Goal: Check status: Check status

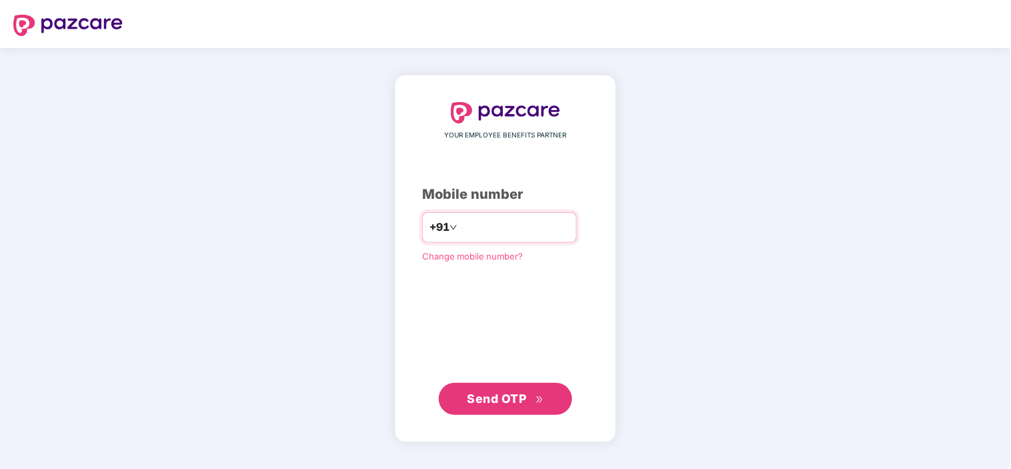
click at [558, 225] on input "number" at bounding box center [514, 227] width 109 height 21
type input "**********"
drag, startPoint x: 534, startPoint y: 230, endPoint x: 422, endPoint y: 224, distance: 112.3
click at [422, 230] on div "**********" at bounding box center [499, 227] width 155 height 31
click at [548, 230] on input "**********" at bounding box center [514, 227] width 109 height 21
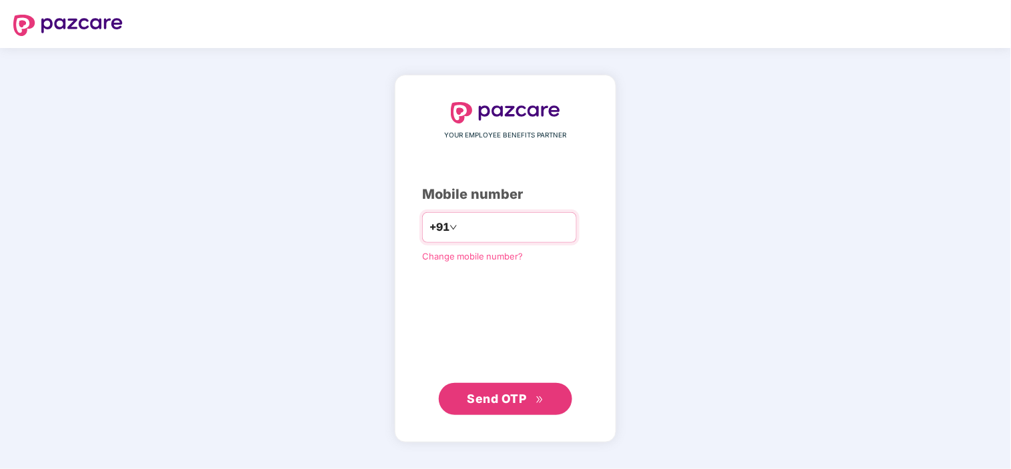
drag, startPoint x: 545, startPoint y: 230, endPoint x: 408, endPoint y: 230, distance: 137.4
click at [422, 230] on div "**********" at bounding box center [499, 227] width 155 height 31
type input "**********"
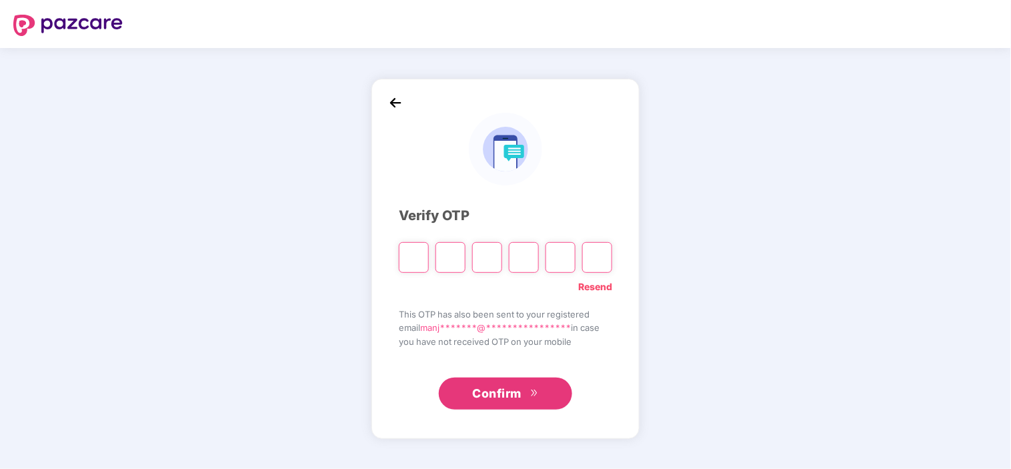
click at [416, 259] on input "Please enter verification code. Digit 1" at bounding box center [414, 257] width 30 height 31
type input "*"
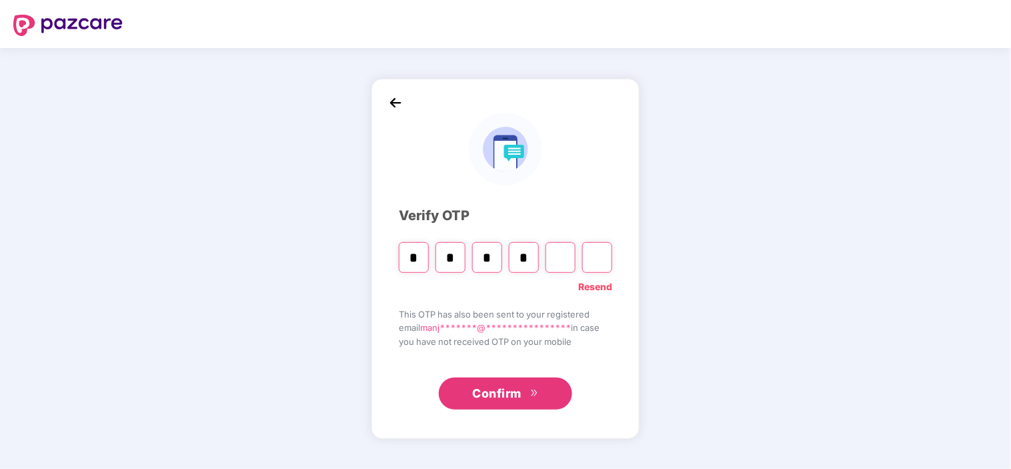
type input "*"
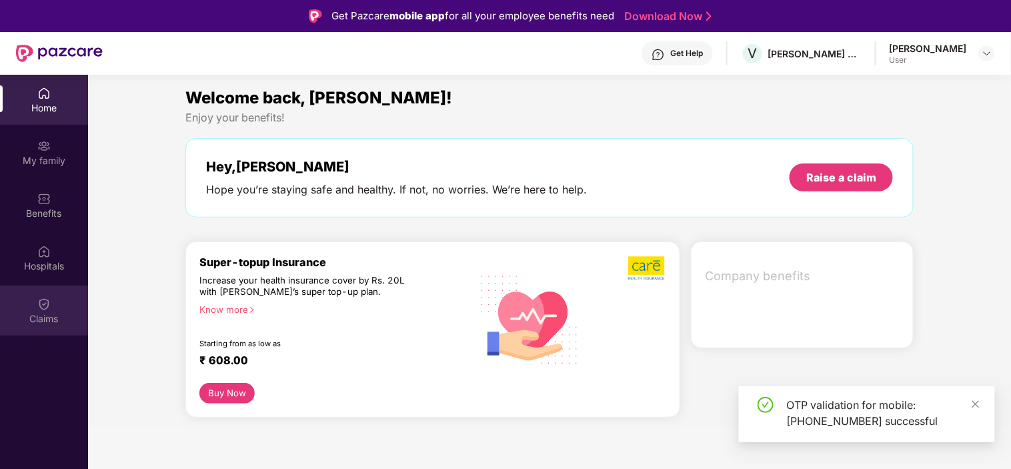
click at [43, 317] on div "Claims" at bounding box center [44, 318] width 88 height 13
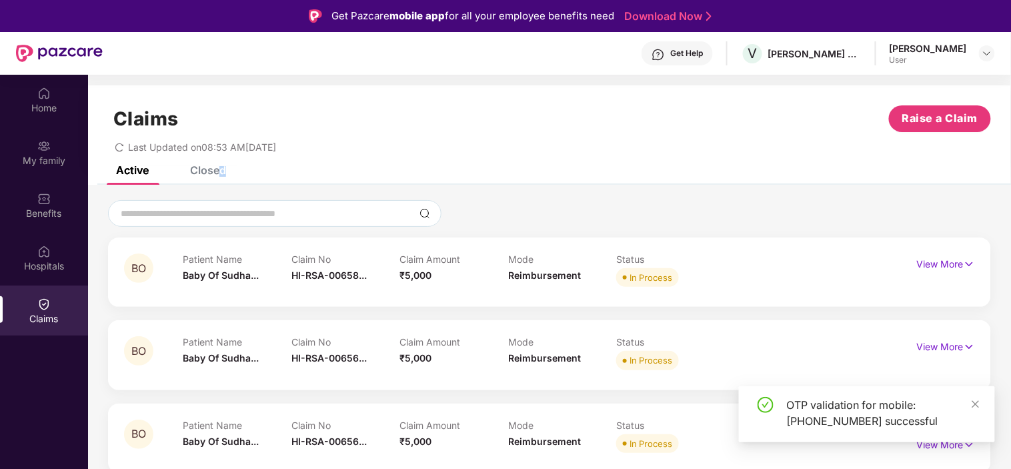
click at [222, 169] on div "Closed" at bounding box center [208, 169] width 36 height 13
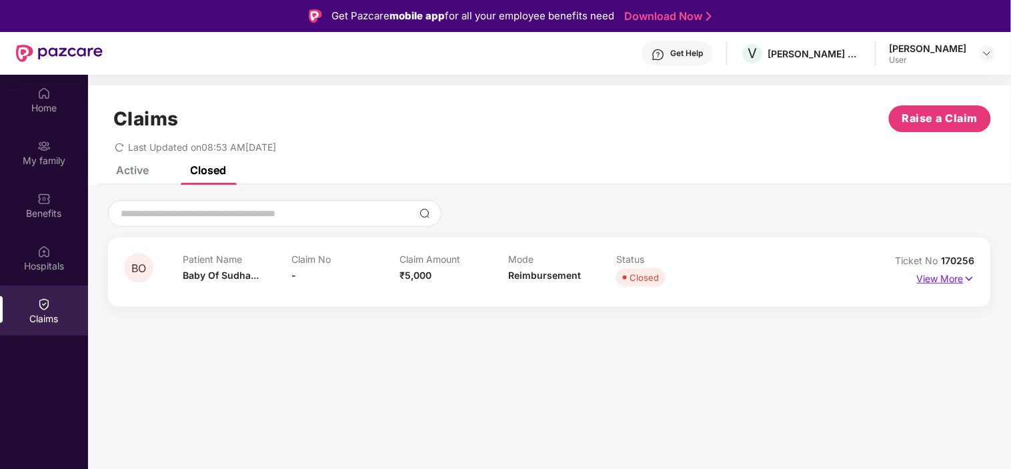
click at [958, 276] on p "View More" at bounding box center [946, 277] width 58 height 18
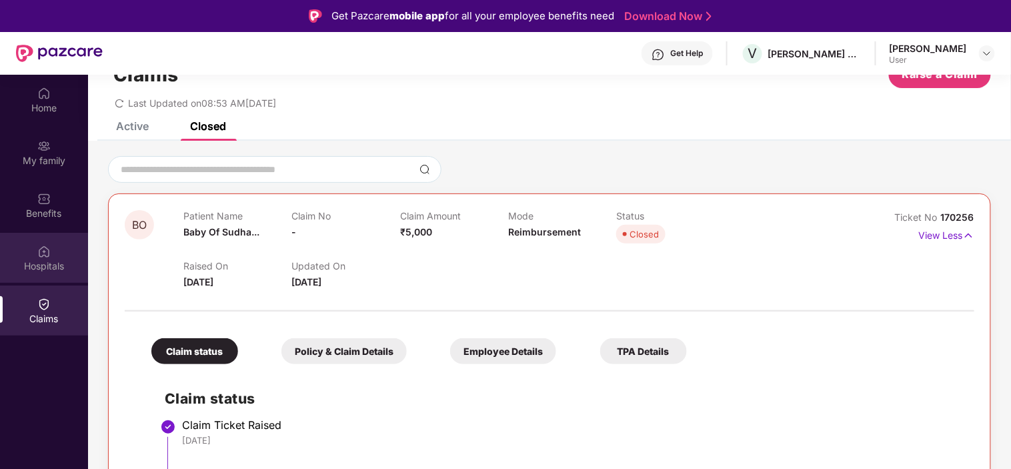
scroll to position [148, 0]
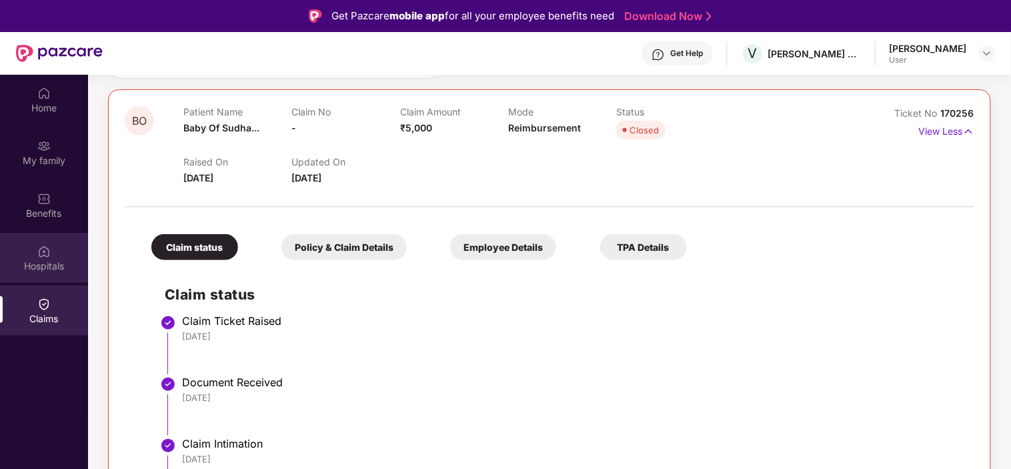
click at [43, 260] on div "Hospitals" at bounding box center [44, 266] width 88 height 13
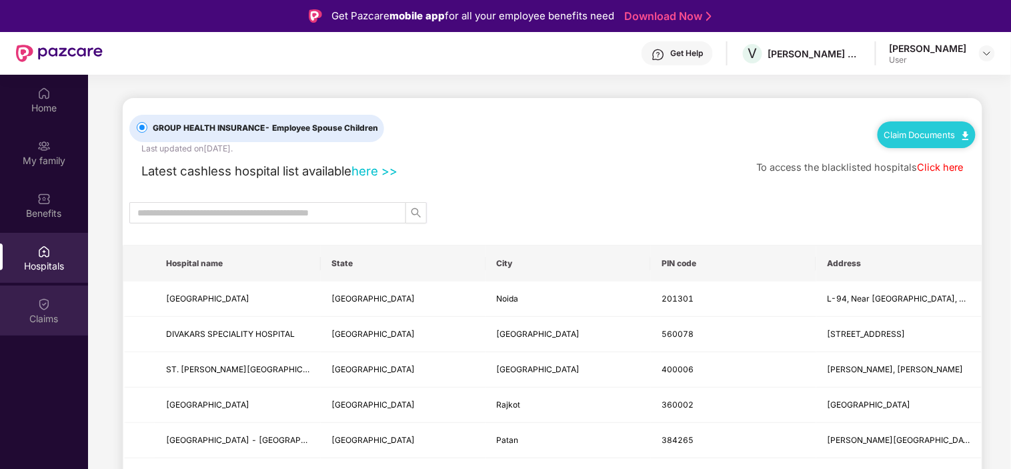
click at [45, 303] on img at bounding box center [43, 304] width 13 height 13
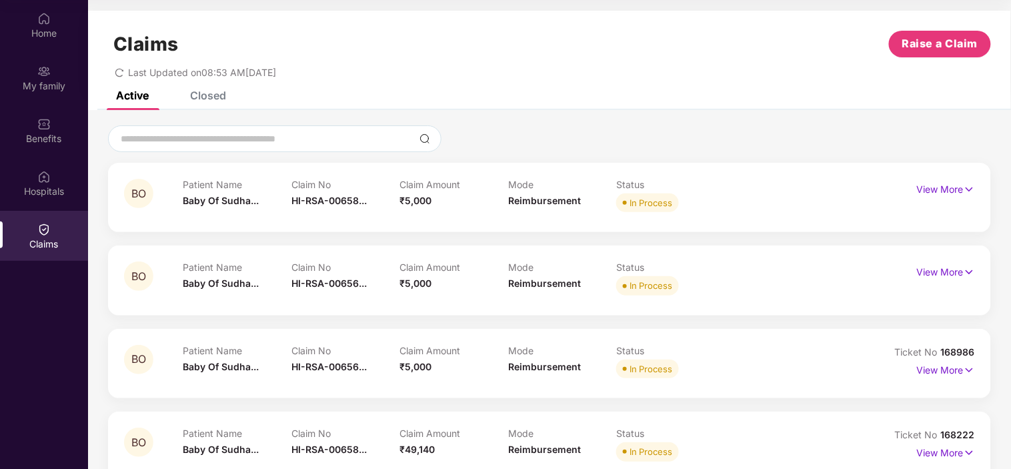
click at [208, 91] on div "Closed" at bounding box center [208, 95] width 36 height 13
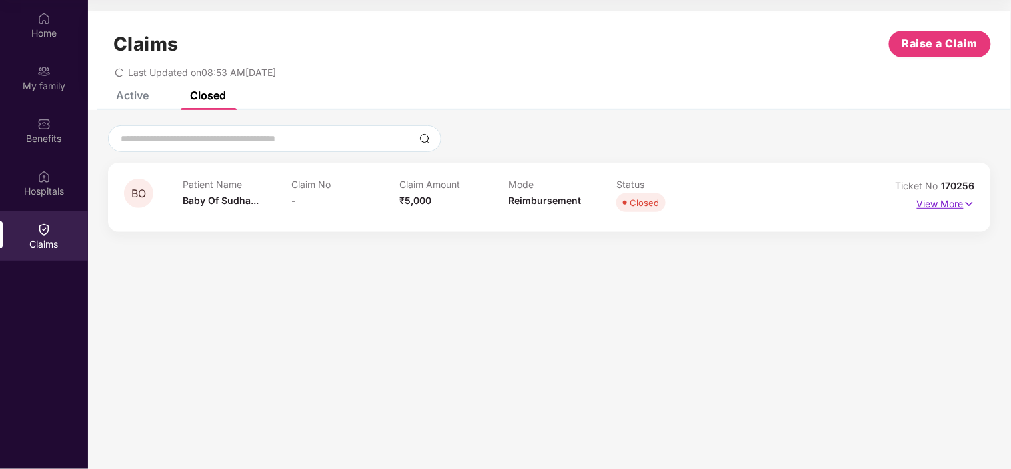
click at [956, 204] on p "View More" at bounding box center [946, 202] width 58 height 18
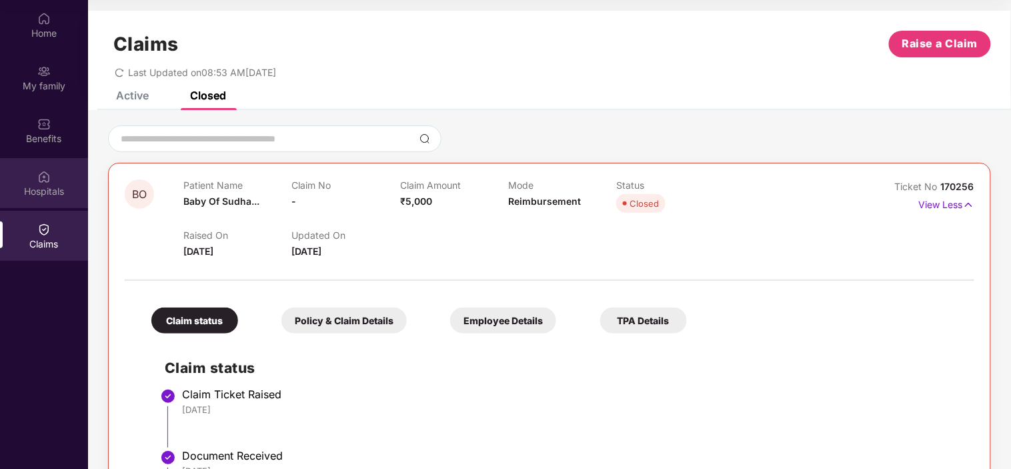
click at [35, 188] on div "Hospitals" at bounding box center [44, 191] width 88 height 13
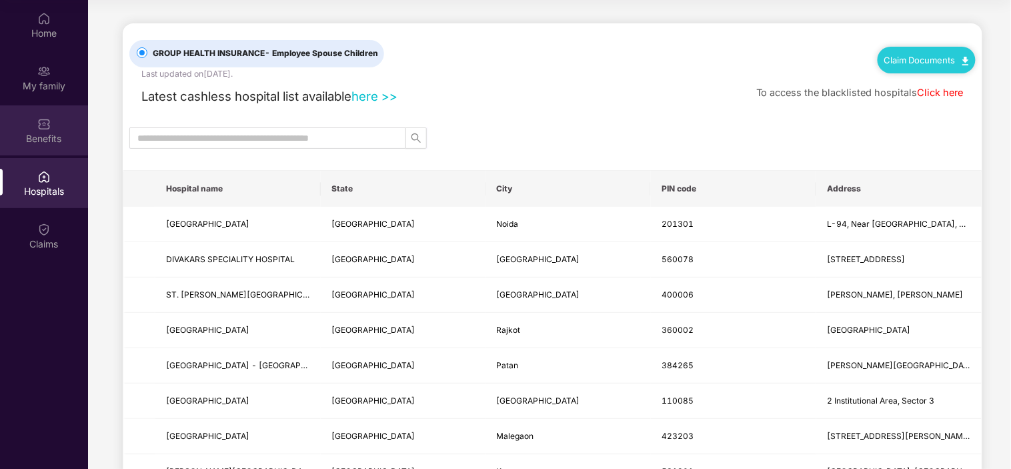
click at [41, 137] on div "Benefits" at bounding box center [44, 138] width 88 height 13
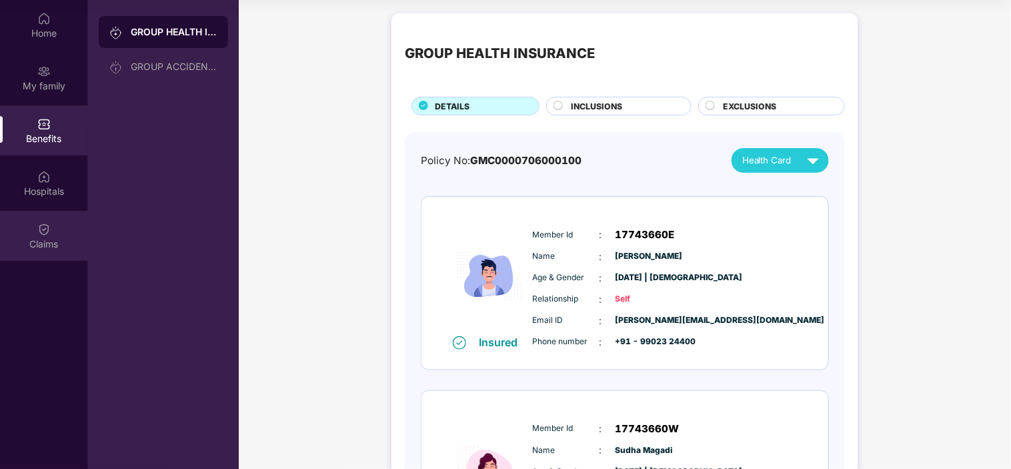
click at [43, 230] on img at bounding box center [43, 229] width 13 height 13
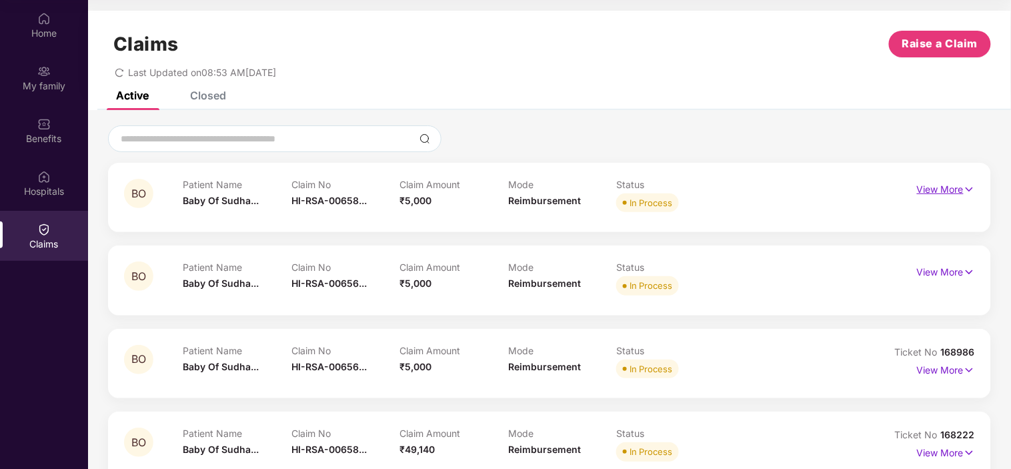
click at [955, 187] on p "View More" at bounding box center [946, 188] width 58 height 18
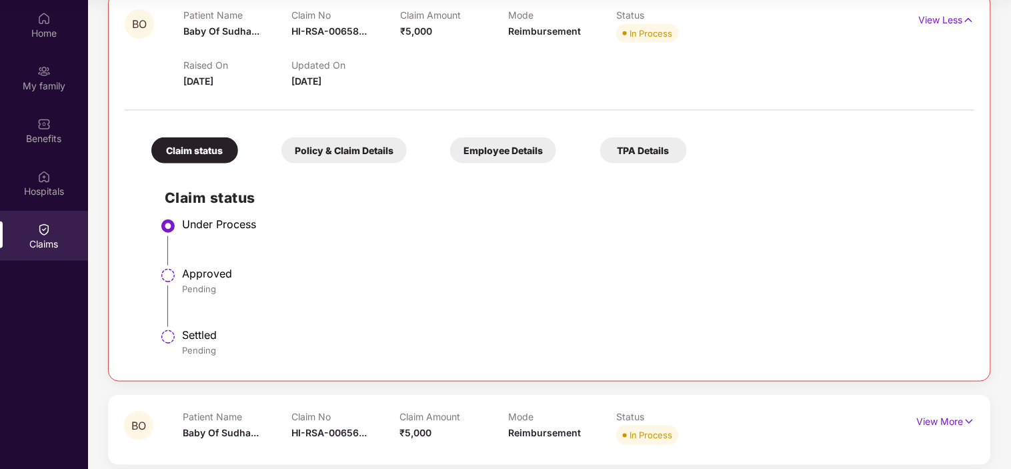
scroll to position [222, 0]
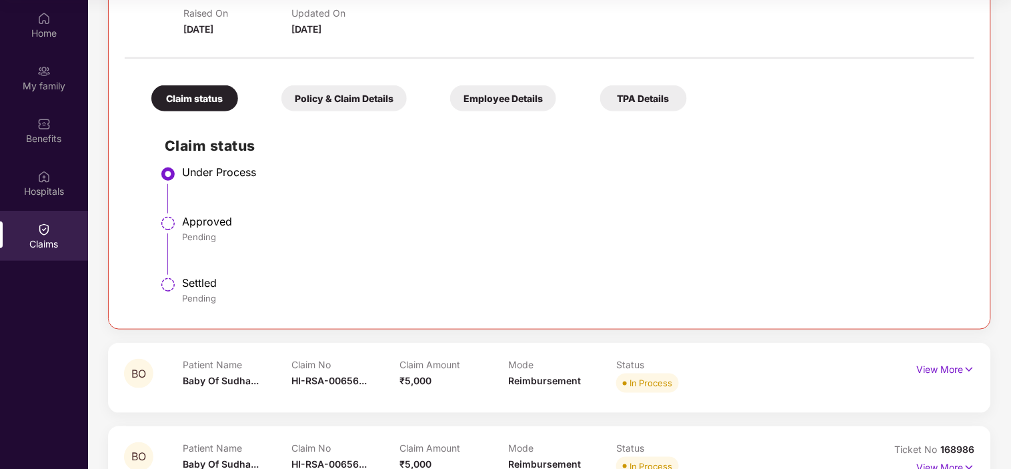
click at [320, 97] on div "Policy & Claim Details" at bounding box center [344, 98] width 125 height 26
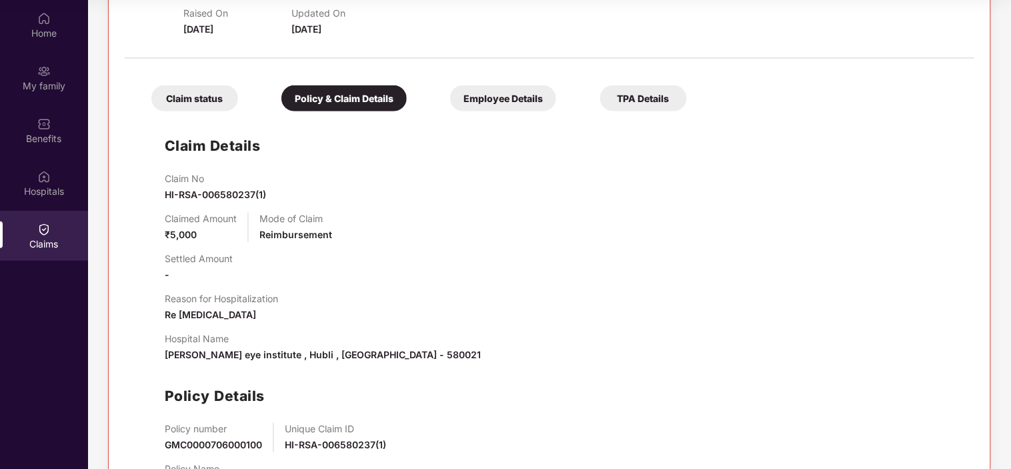
click at [535, 100] on div "Employee Details" at bounding box center [503, 98] width 106 height 26
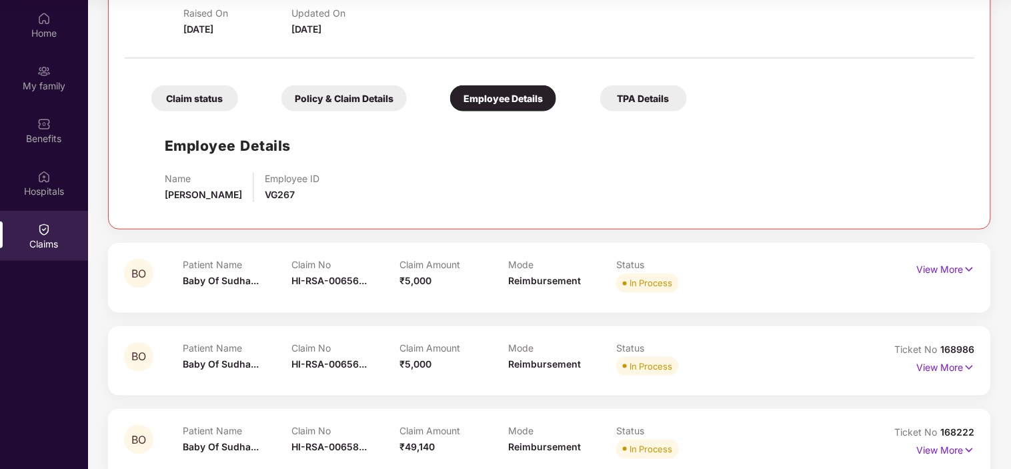
click at [376, 105] on div "Policy & Claim Details" at bounding box center [344, 98] width 125 height 26
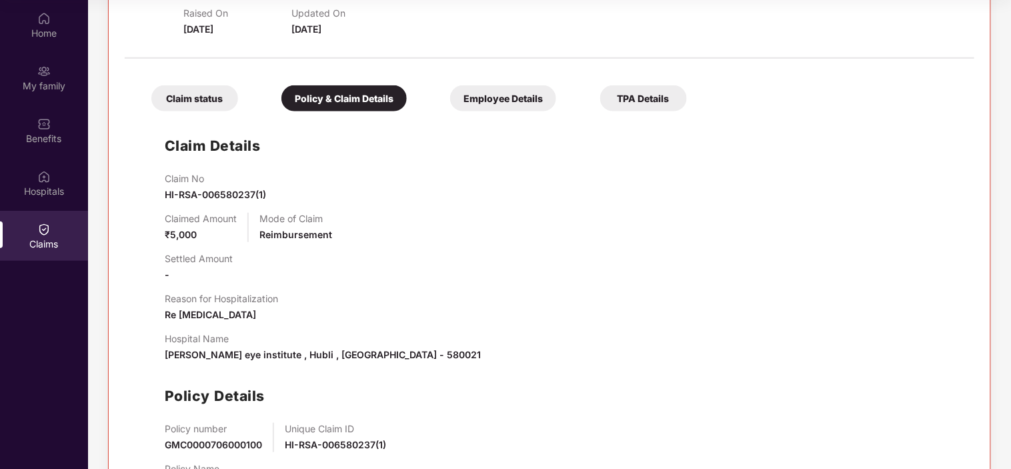
drag, startPoint x: 307, startPoint y: 322, endPoint x: 282, endPoint y: 342, distance: 32.3
click at [307, 323] on div "Claim No HI-RSA-006580237(1) Claimed Amount ₹5,000 Mode of Claim Reimbursement …" at bounding box center [563, 338] width 797 height 330
drag, startPoint x: 244, startPoint y: 193, endPoint x: 163, endPoint y: 193, distance: 80.7
click at [163, 193] on div "Claim Details Claim No HI-RSA-006580237(1) Claimed Amount ₹5,000 Mode of Claim …" at bounding box center [549, 310] width 823 height 385
copy span "HI-RSA-006580237(1)"
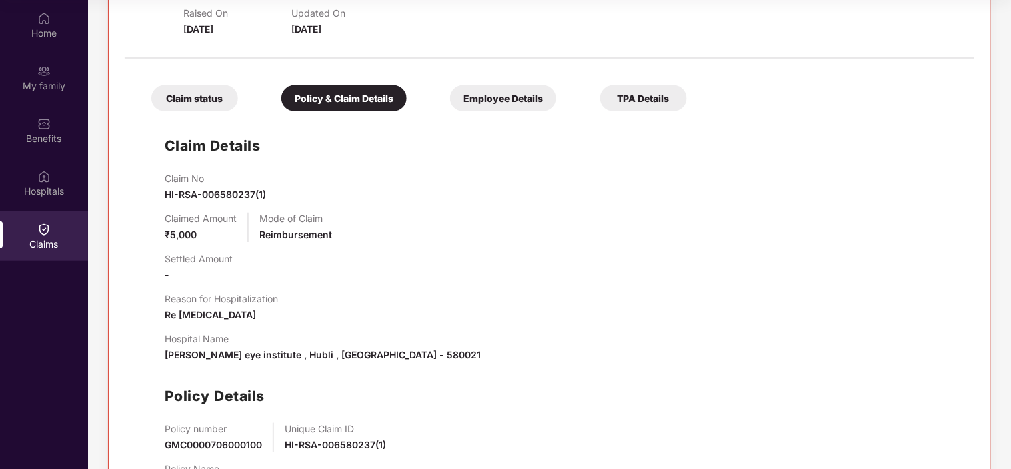
click at [317, 179] on div "Claim No HI-RSA-006580237(1)" at bounding box center [563, 187] width 797 height 29
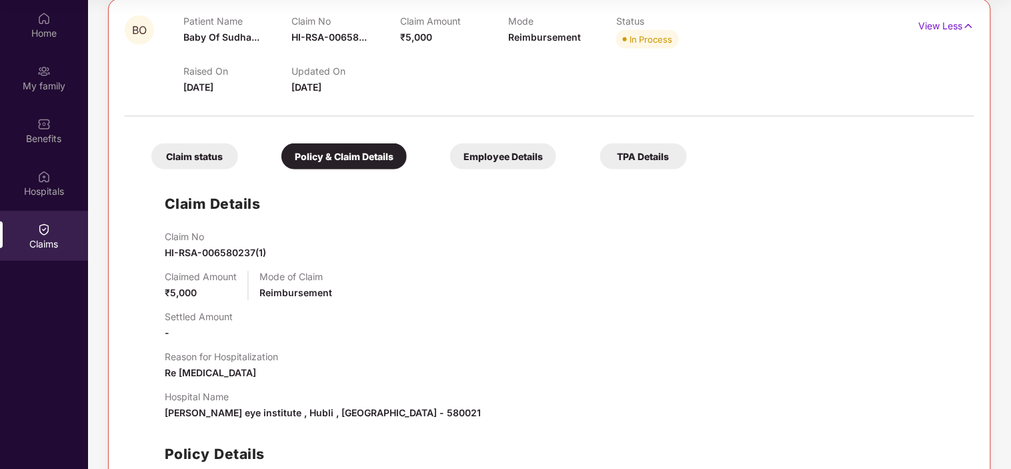
scroll to position [148, 0]
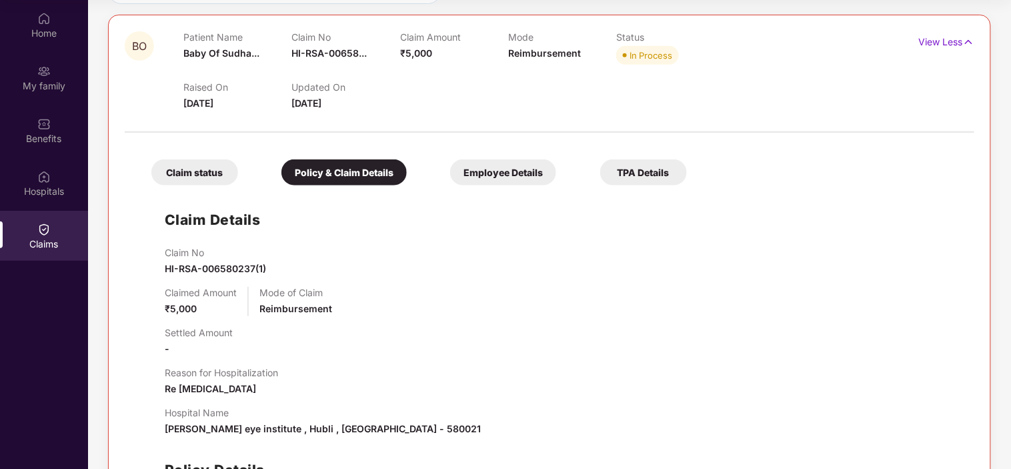
click at [191, 176] on div "Claim status" at bounding box center [194, 172] width 87 height 26
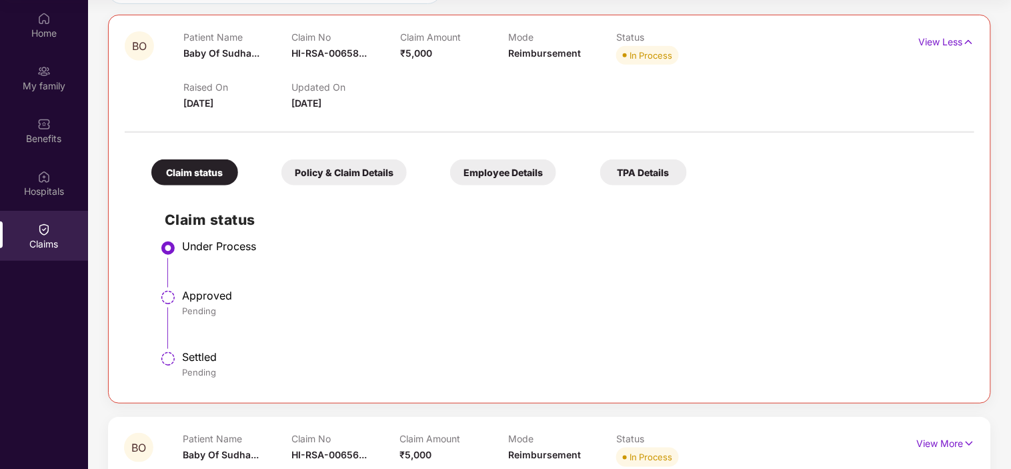
click at [368, 179] on div "Policy & Claim Details" at bounding box center [344, 172] width 125 height 26
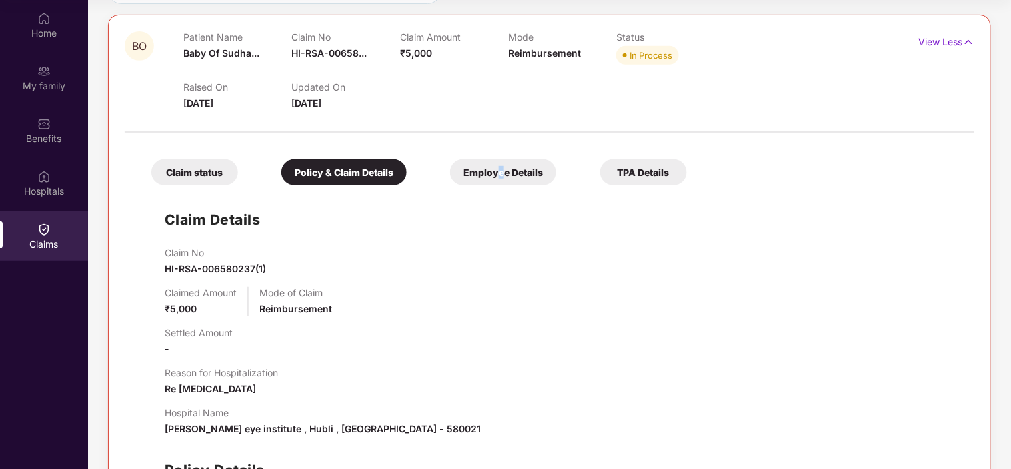
click at [501, 177] on div "Employee Details" at bounding box center [503, 172] width 106 height 26
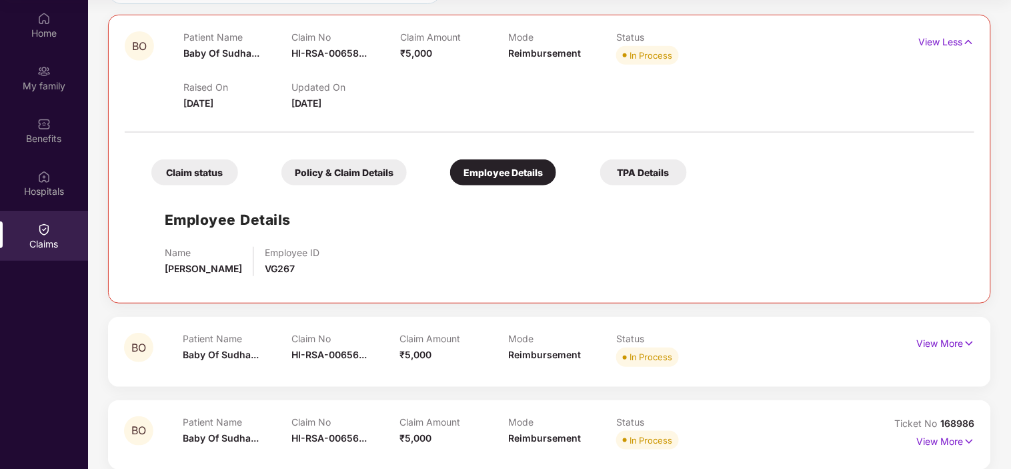
click at [625, 178] on div "TPA Details" at bounding box center [643, 172] width 87 height 26
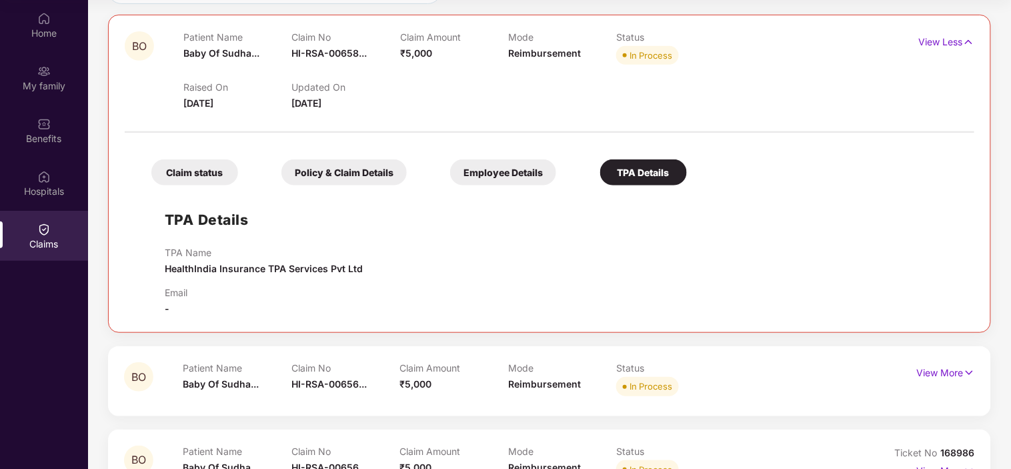
click at [452, 179] on div "Employee Details" at bounding box center [503, 172] width 106 height 26
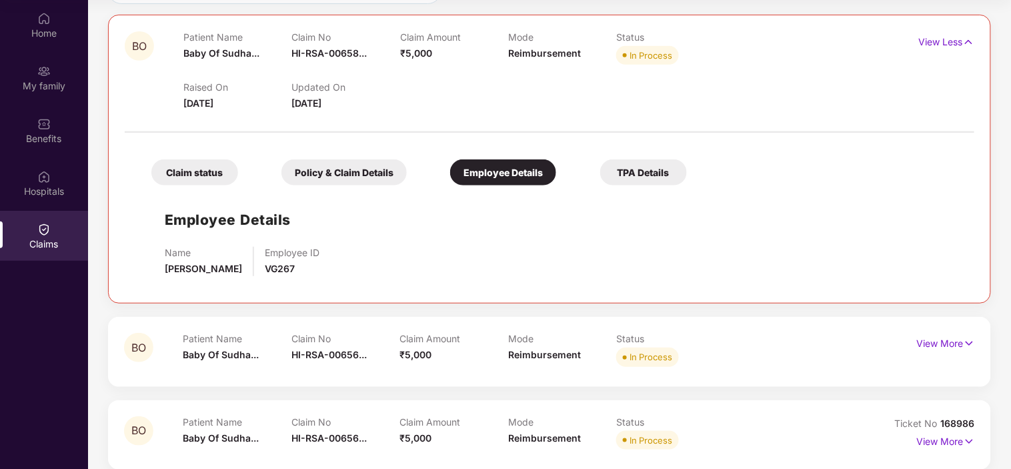
click at [345, 175] on div "Policy & Claim Details" at bounding box center [344, 172] width 125 height 26
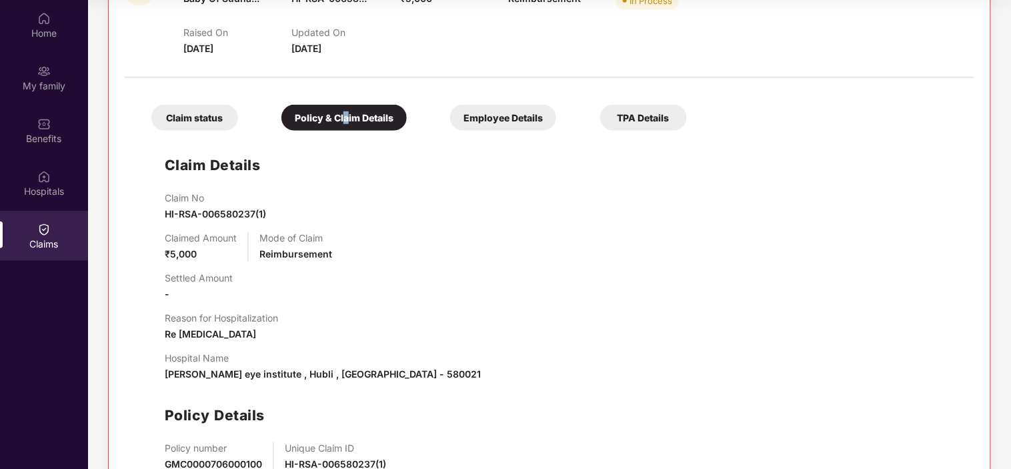
scroll to position [296, 0]
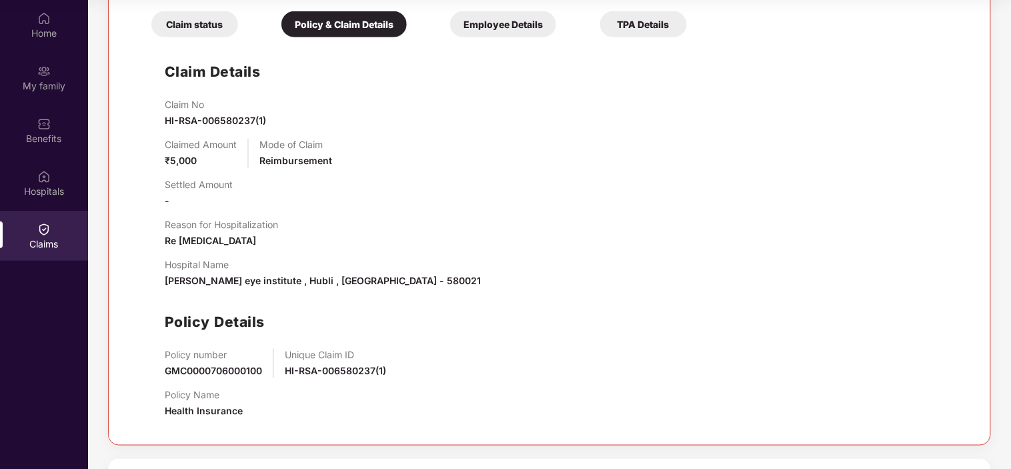
drag, startPoint x: 492, startPoint y: 364, endPoint x: 469, endPoint y: 371, distance: 24.3
click at [490, 365] on div "Policy number GMC0000706000100 Unique Claim ID HI-RSA-006580237(1)" at bounding box center [563, 363] width 797 height 29
drag, startPoint x: 392, startPoint y: 370, endPoint x: 284, endPoint y: 370, distance: 108.1
click at [284, 370] on div "Policy number GMC0000706000100 Unique Claim ID HI-RSA-006580237(1)" at bounding box center [563, 363] width 797 height 29
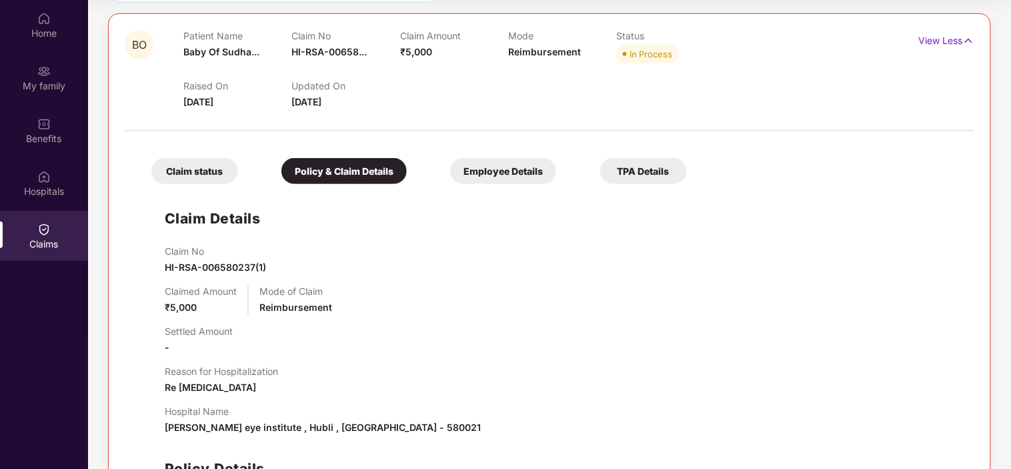
scroll to position [148, 0]
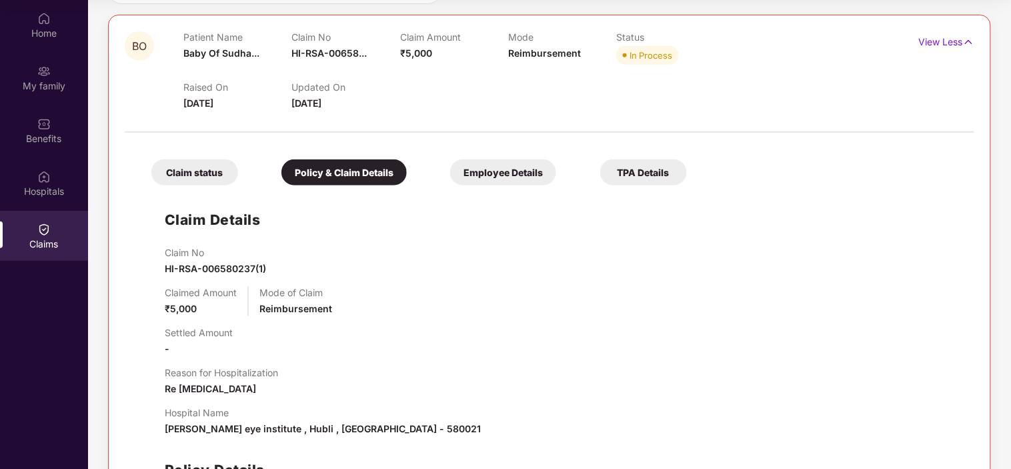
drag, startPoint x: 483, startPoint y: 251, endPoint x: 480, endPoint y: 243, distance: 8.4
click at [484, 251] on div "Claim No HI-RSA-006580237(1)" at bounding box center [563, 261] width 797 height 29
click at [390, 224] on div "Claim Details Claim No HI-RSA-006580237(1) Claimed Amount ₹5,000 Mode of Claim …" at bounding box center [549, 384] width 823 height 385
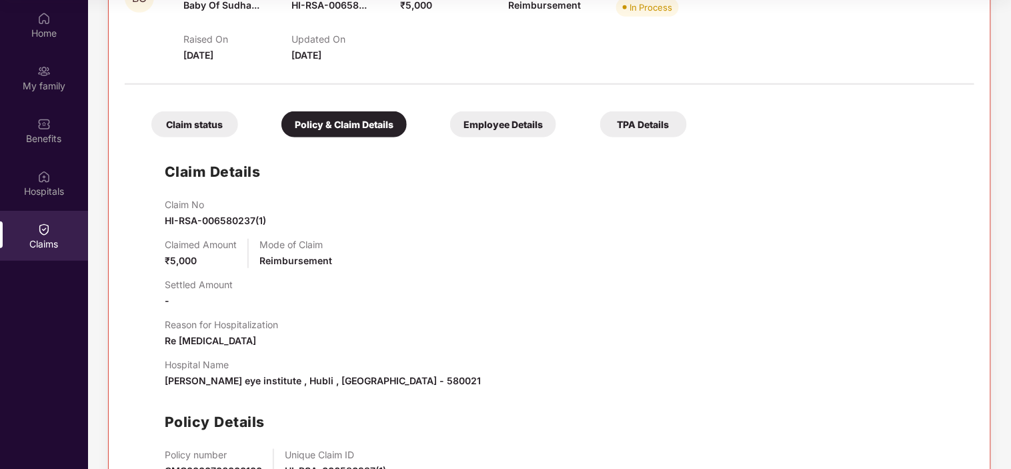
scroll to position [222, 0]
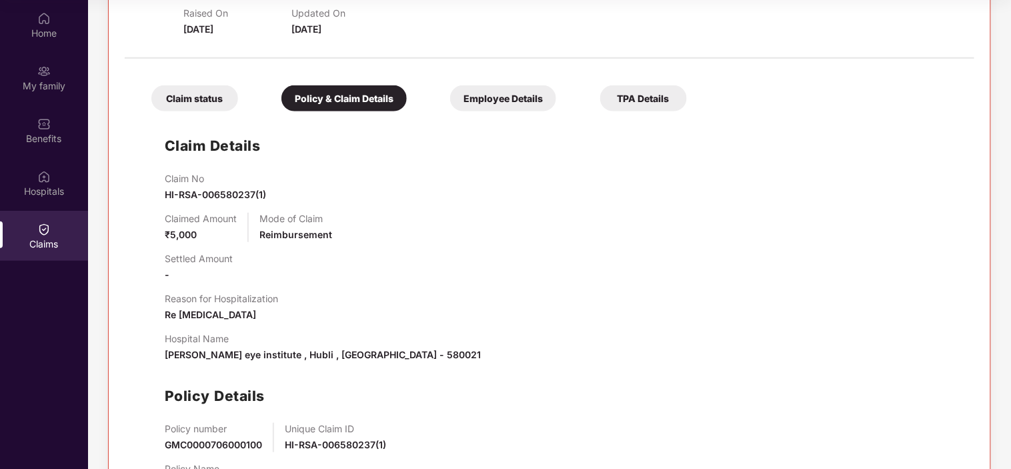
click at [232, 360] on div "Hospital Name [PERSON_NAME] eye institute , Hubli , [GEOGRAPHIC_DATA] - 580021" at bounding box center [323, 347] width 316 height 29
drag, startPoint x: 266, startPoint y: 356, endPoint x: 165, endPoint y: 356, distance: 100.1
click at [165, 356] on span "[PERSON_NAME] eye institute , Hubli , [GEOGRAPHIC_DATA] - 580021" at bounding box center [323, 354] width 316 height 11
copy span "[PERSON_NAME] eye institute"
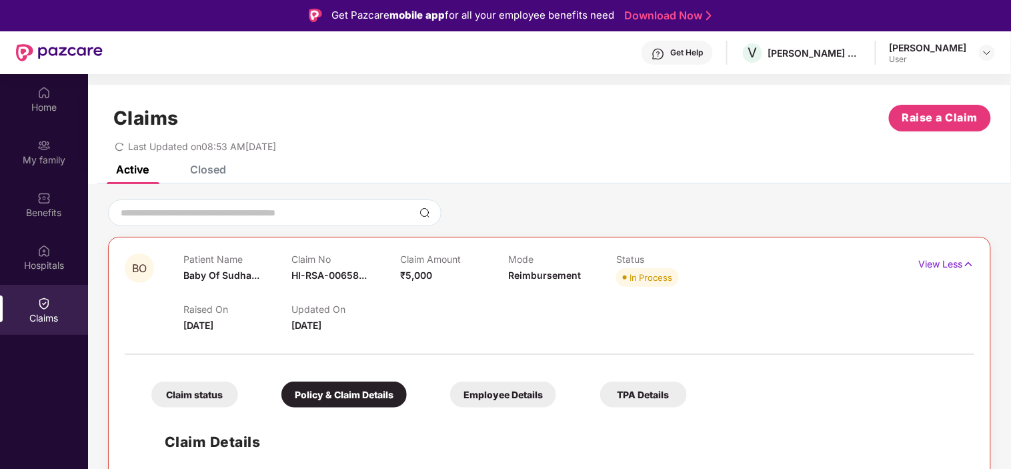
scroll to position [0, 0]
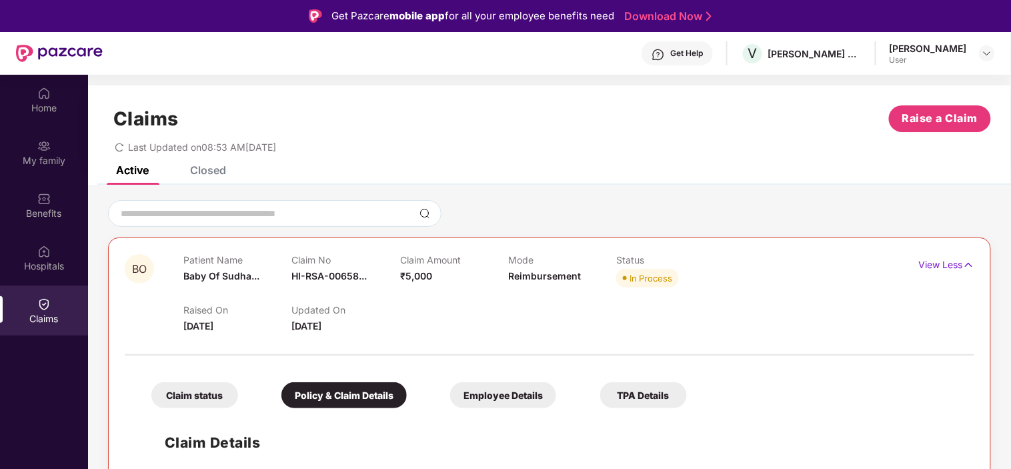
click at [136, 177] on div "Active" at bounding box center [122, 169] width 53 height 29
click at [972, 262] on img at bounding box center [968, 265] width 11 height 15
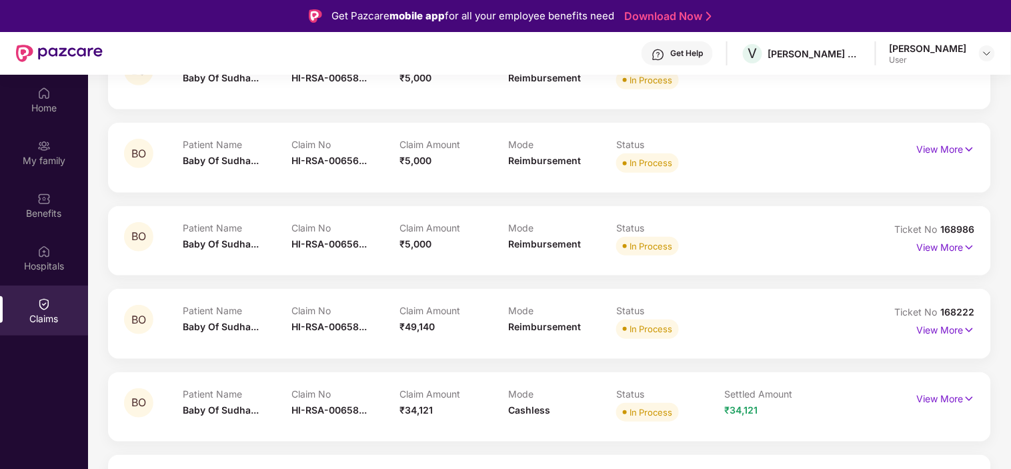
scroll to position [222, 0]
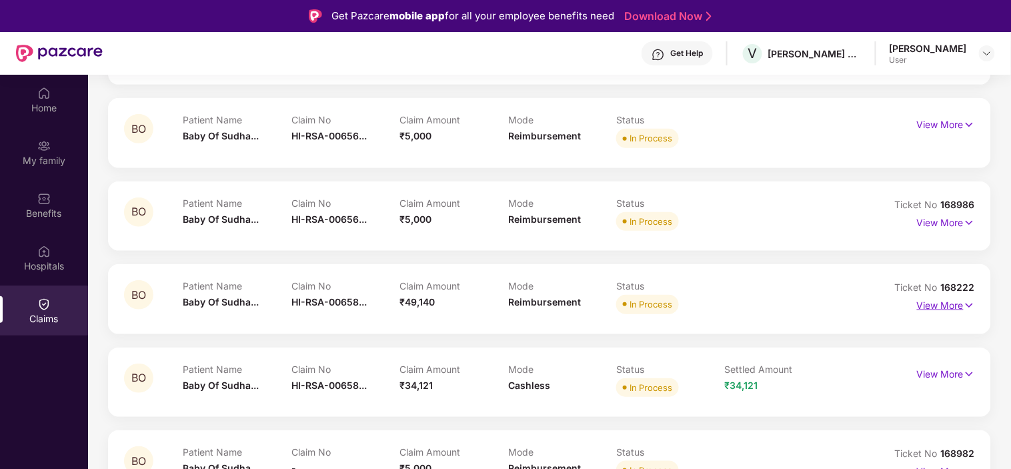
click at [946, 304] on p "View More" at bounding box center [946, 304] width 58 height 18
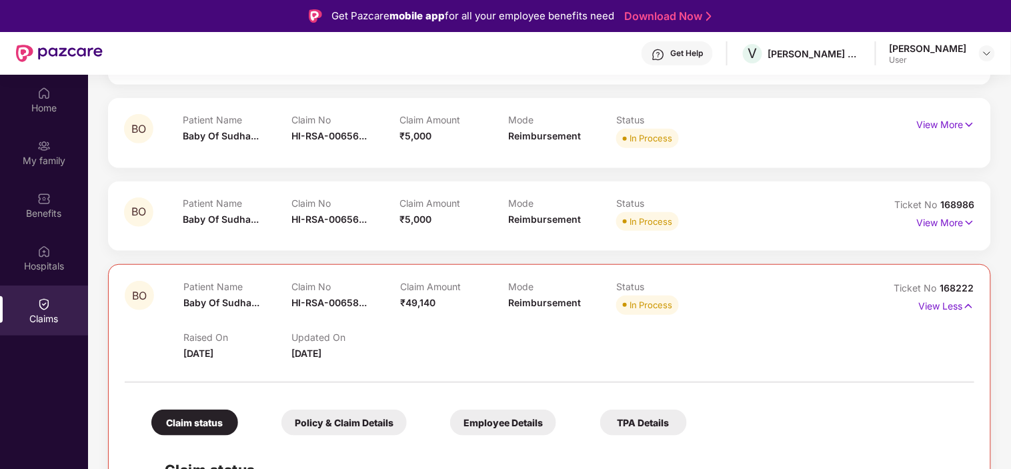
click at [360, 427] on div "Policy & Claim Details" at bounding box center [344, 423] width 125 height 26
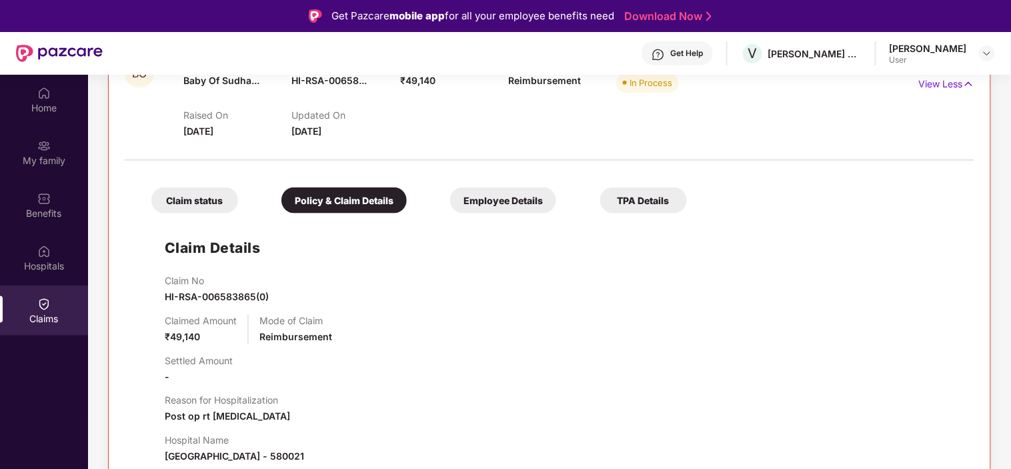
scroll to position [518, 0]
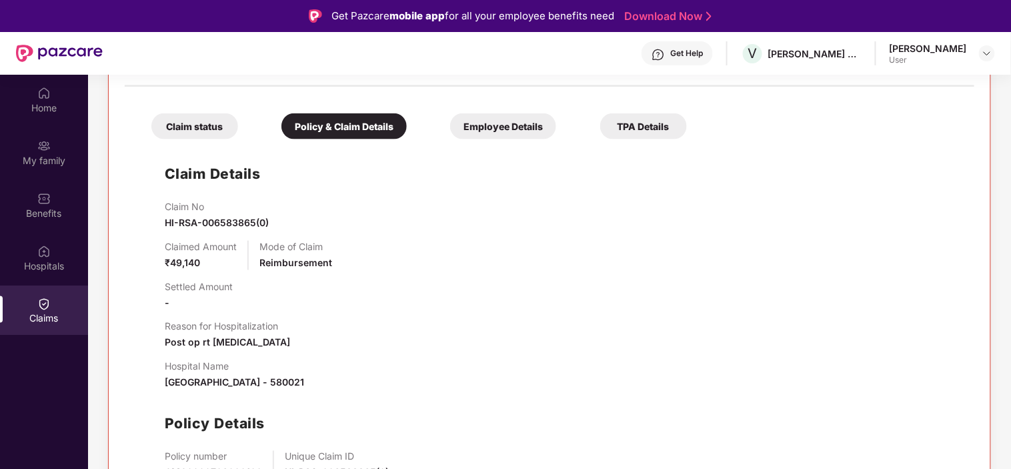
drag, startPoint x: 163, startPoint y: 379, endPoint x: 326, endPoint y: 384, distance: 162.2
click at [326, 384] on div "Claim Details Claim No HI-RSA-006583865(0) Claimed Amount ₹49,140 Mode of Claim…" at bounding box center [549, 338] width 823 height 385
copy span "Sparsham child care hospital , Hubli"
click at [457, 312] on div "Claim No HI-RSA-006583865(0) Claimed Amount ₹49,140 Mode of Claim Reimbursement…" at bounding box center [563, 366] width 797 height 330
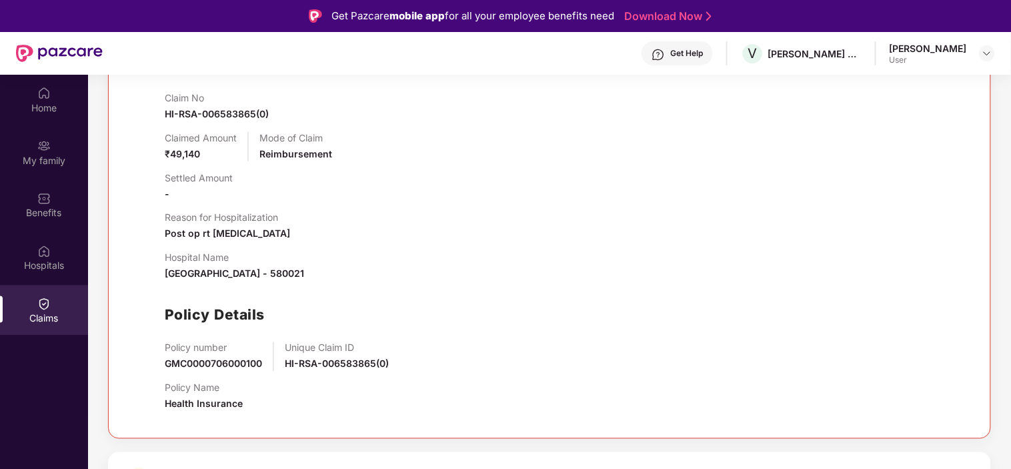
scroll to position [592, 0]
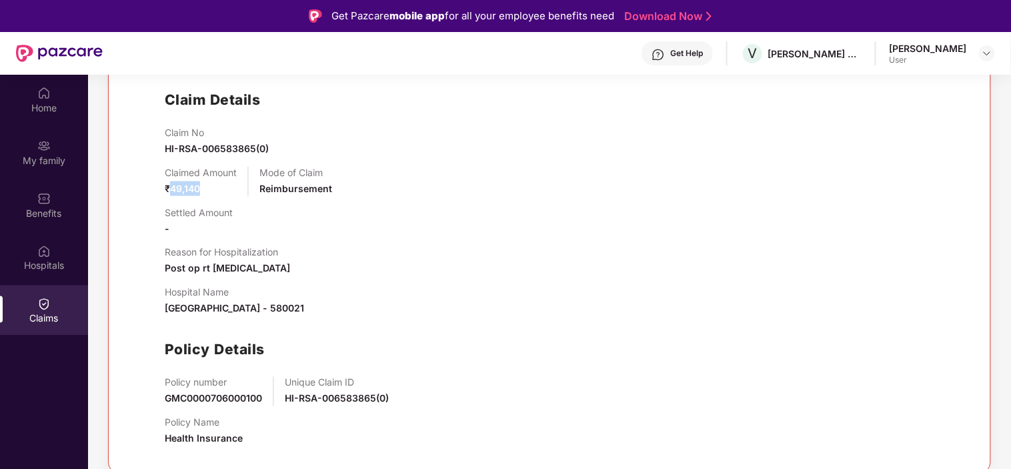
drag, startPoint x: 201, startPoint y: 189, endPoint x: 264, endPoint y: 209, distance: 65.0
click at [169, 190] on div "Claimed Amount ₹49,140" at bounding box center [201, 181] width 72 height 29
copy span "49,140"
